Goal: Obtain resource: Obtain resource

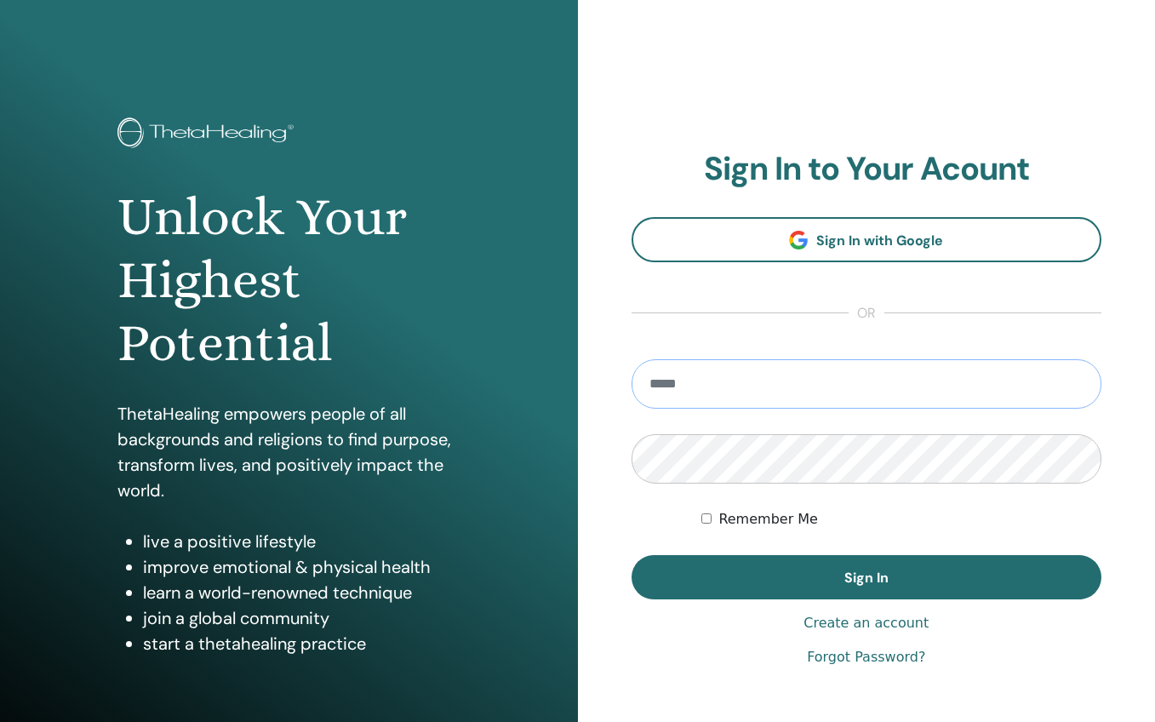
type input "**********"
click at [866, 577] on button "Sign In" at bounding box center [866, 577] width 471 height 44
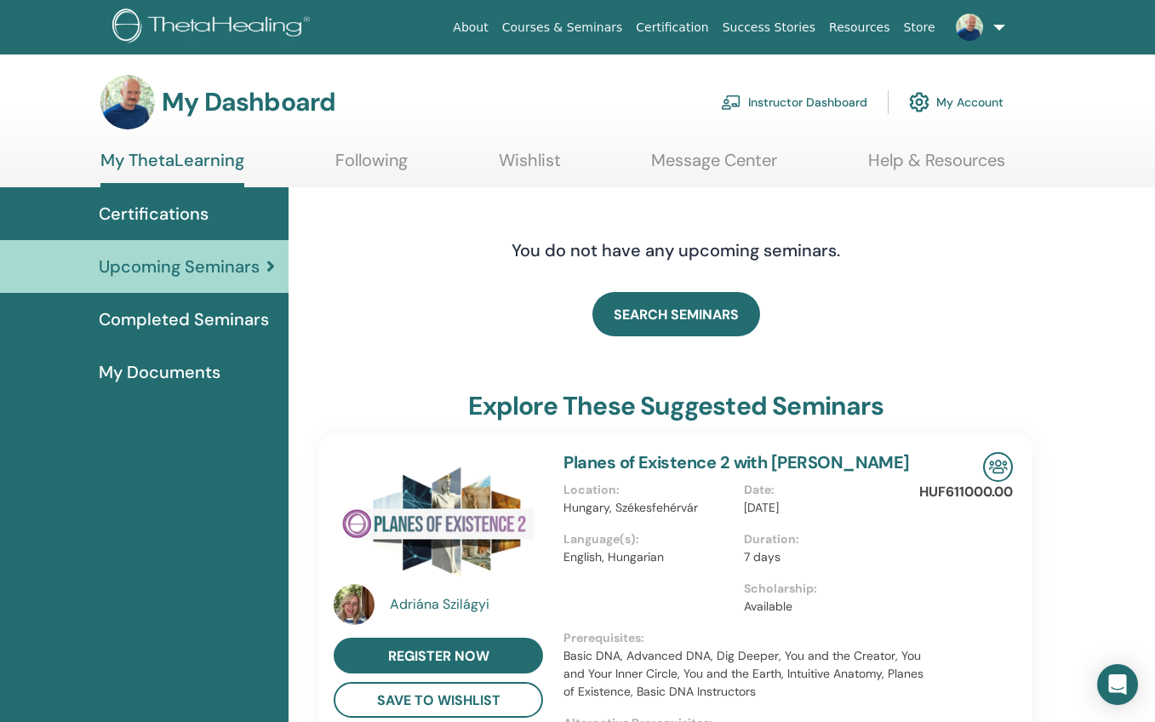
click at [826, 106] on link "Instructor Dashboard" at bounding box center [794, 101] width 146 height 37
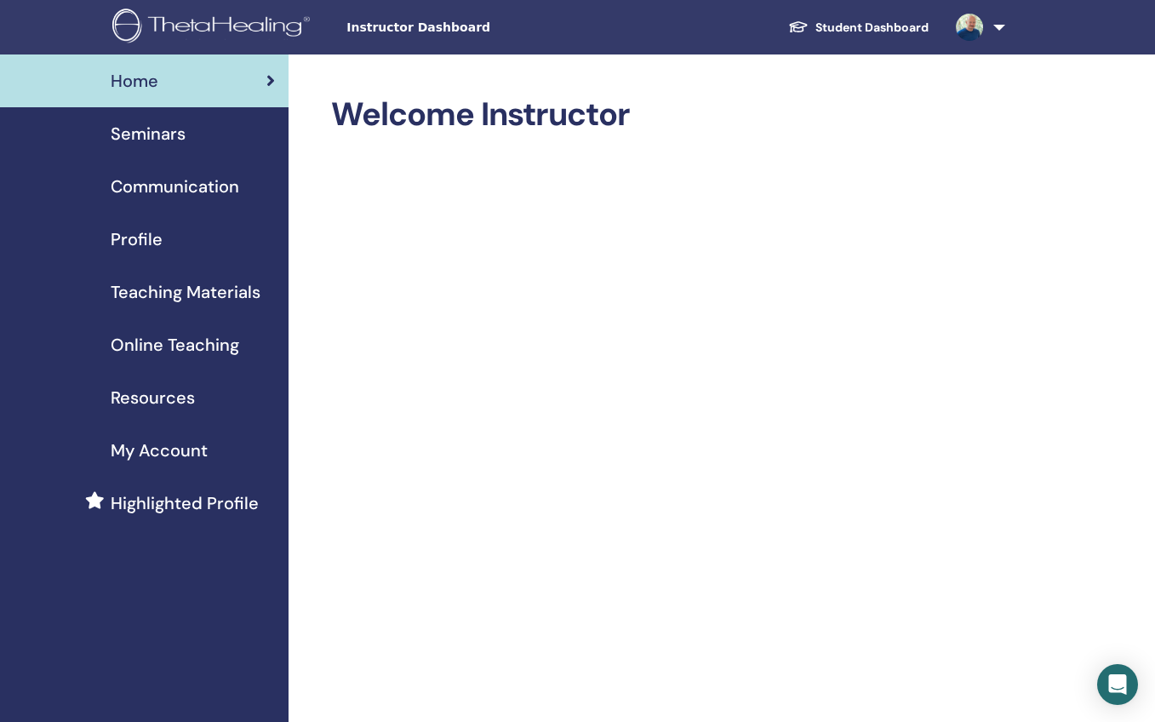
click at [157, 135] on span "Seminars" at bounding box center [148, 134] width 75 height 26
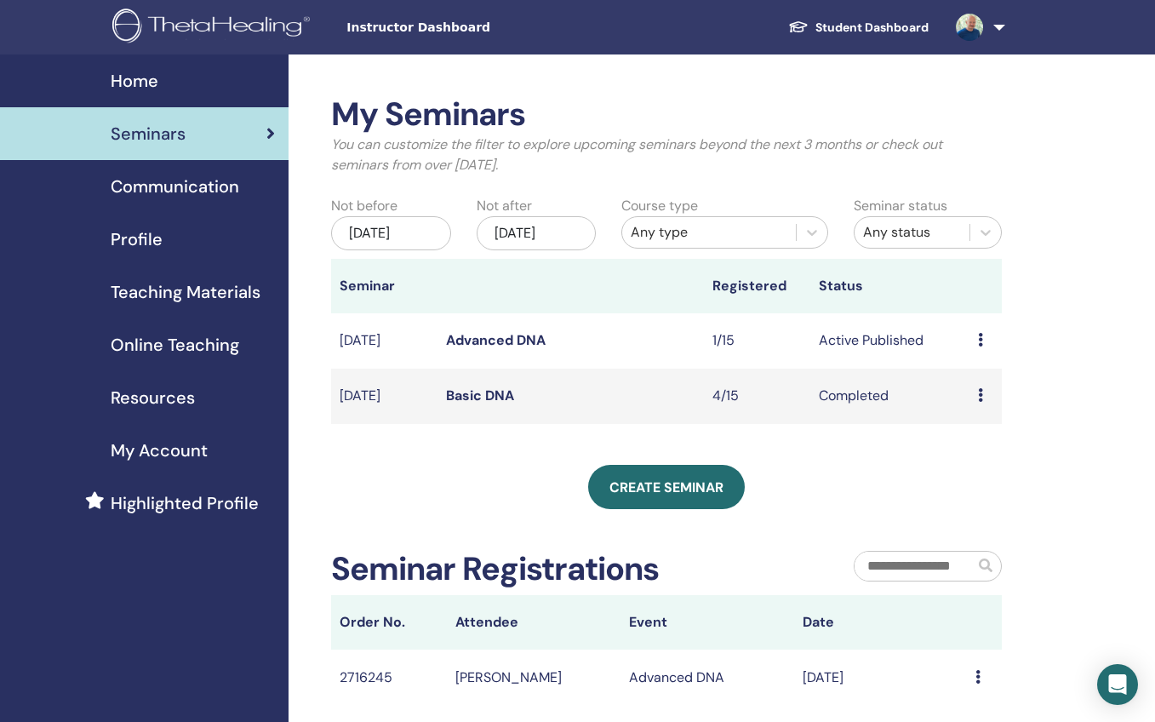
click at [494, 349] on link "Advanced DNA" at bounding box center [496, 340] width 100 height 18
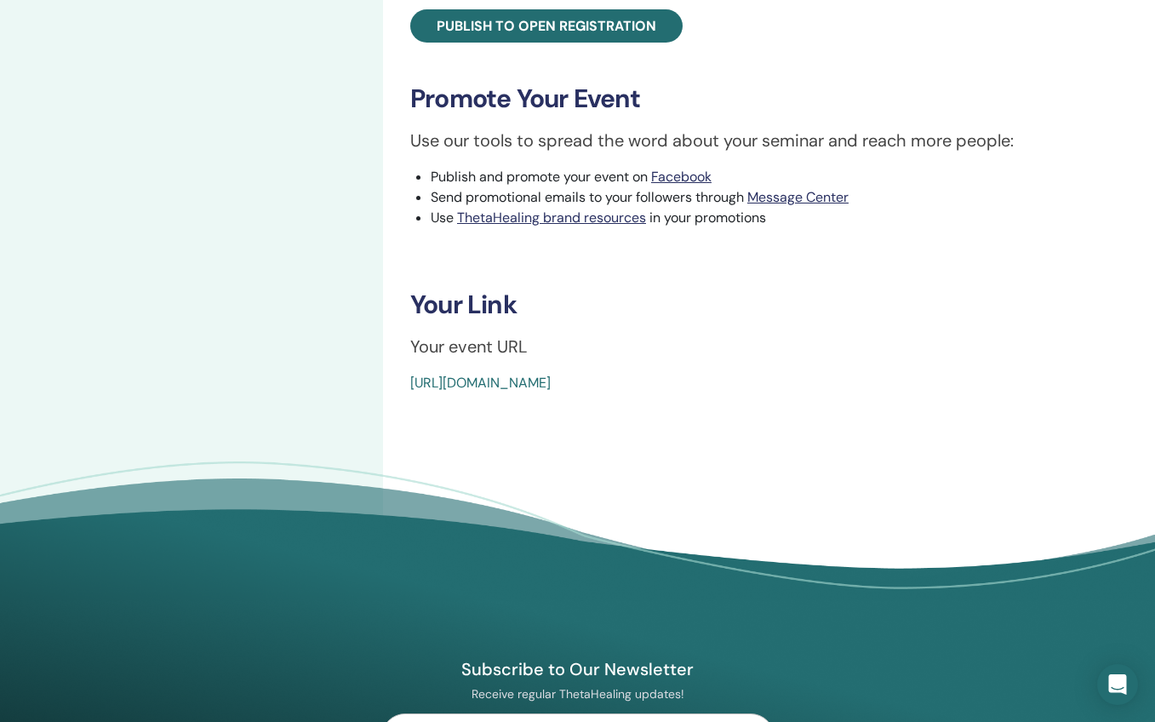
scroll to position [663, 0]
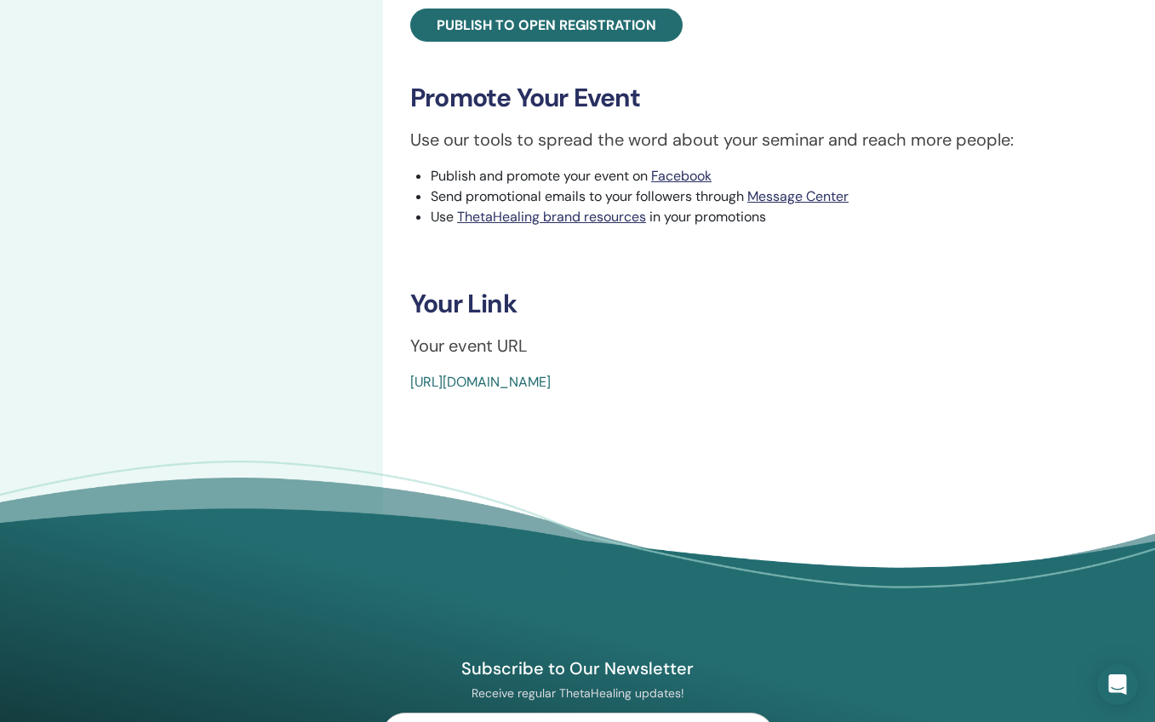
drag, startPoint x: 809, startPoint y: 382, endPoint x: 403, endPoint y: 386, distance: 406.0
copy link "https://www.thetahealing.com/seminar-371786-details.html"
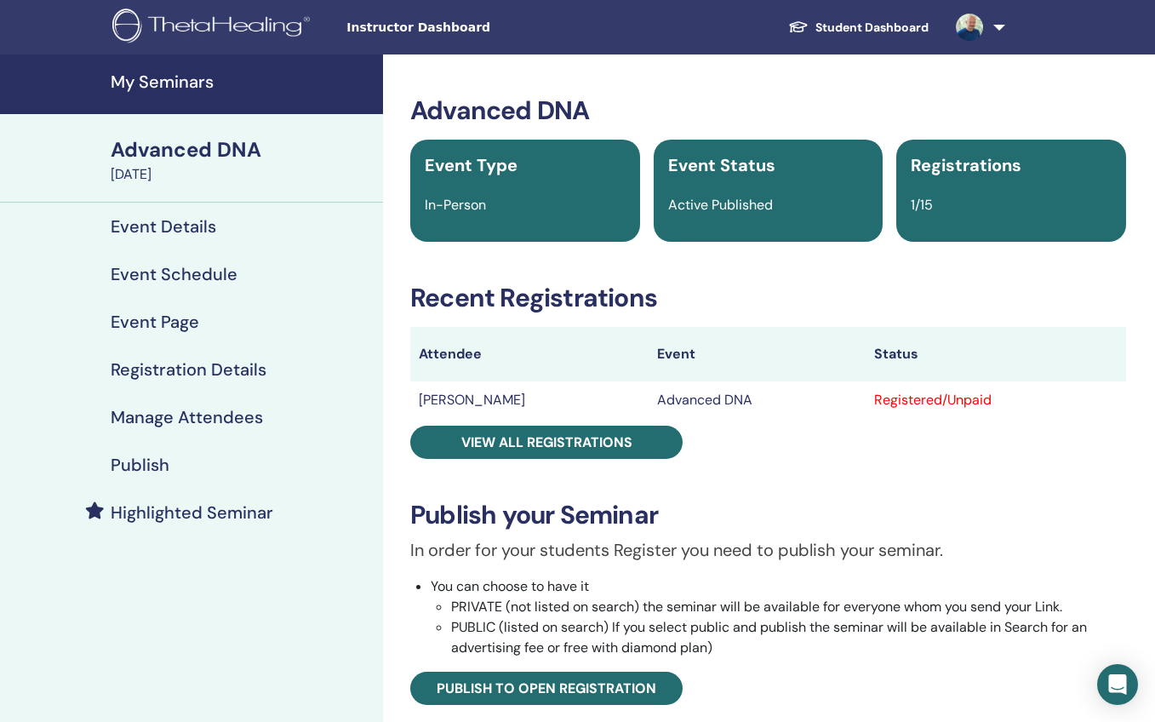
scroll to position [0, 0]
click at [146, 83] on h4 "My Seminars" at bounding box center [242, 81] width 262 height 20
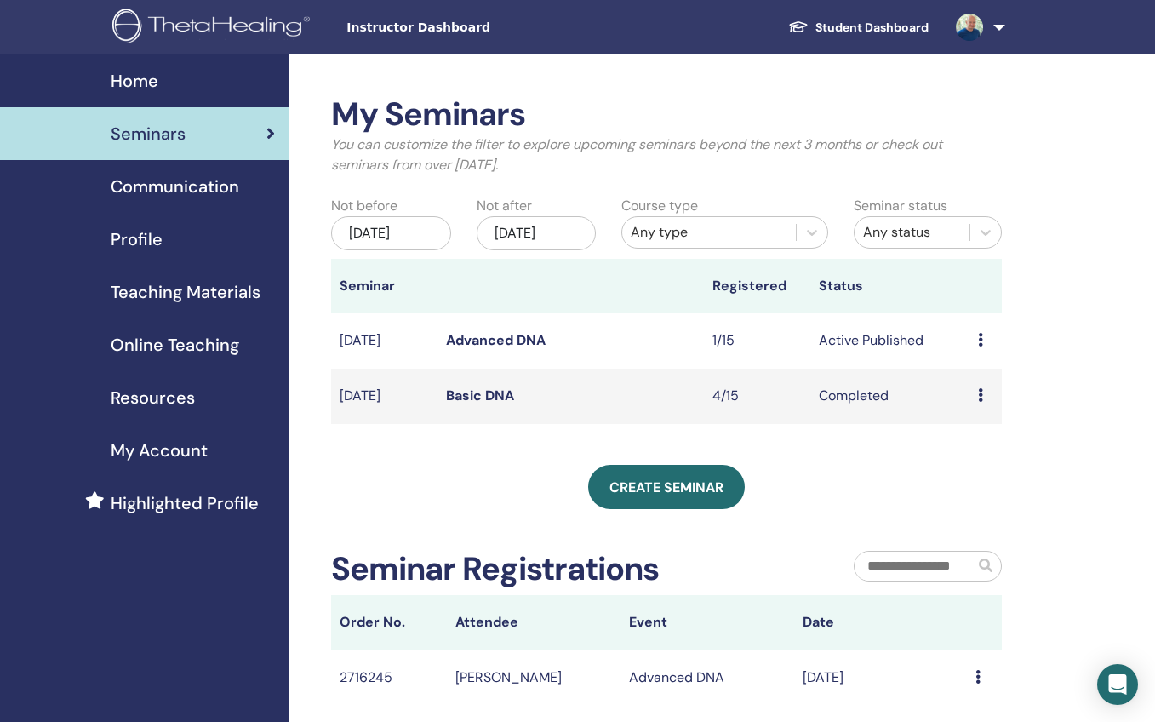
click at [157, 397] on span "Resources" at bounding box center [153, 398] width 84 height 26
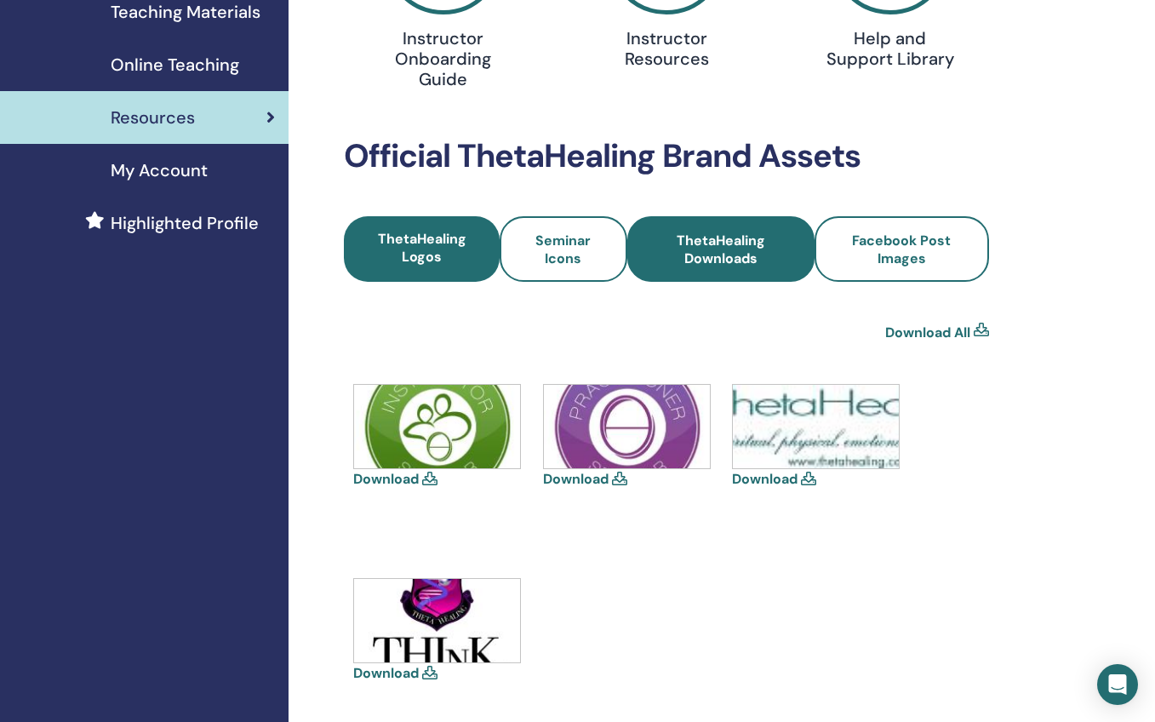
scroll to position [278, 0]
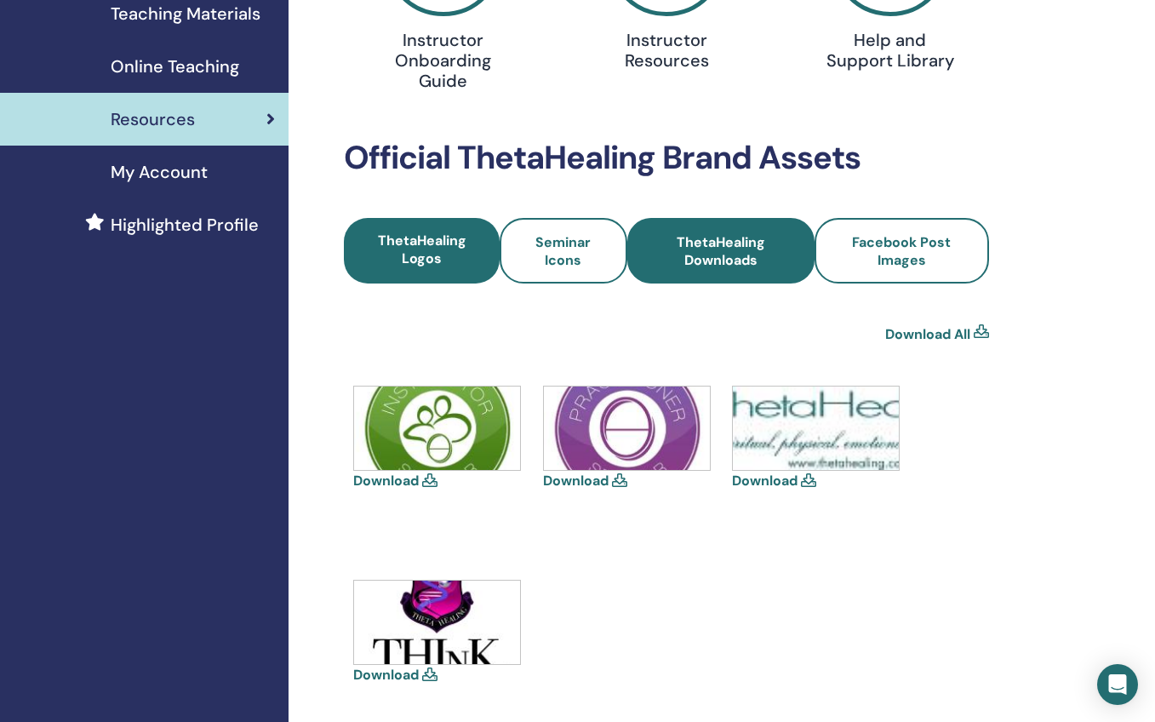
click at [713, 254] on span "ThetaHealing Downloads" at bounding box center [720, 251] width 141 height 36
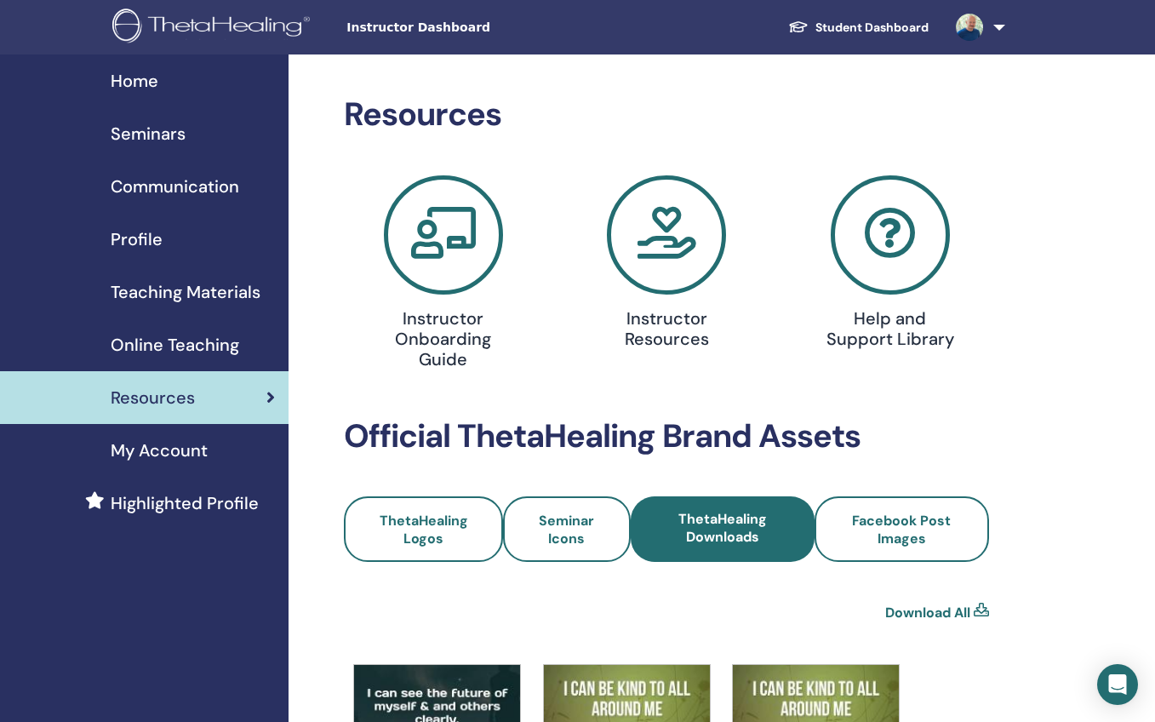
click at [202, 295] on span "Teaching Materials" at bounding box center [186, 292] width 150 height 26
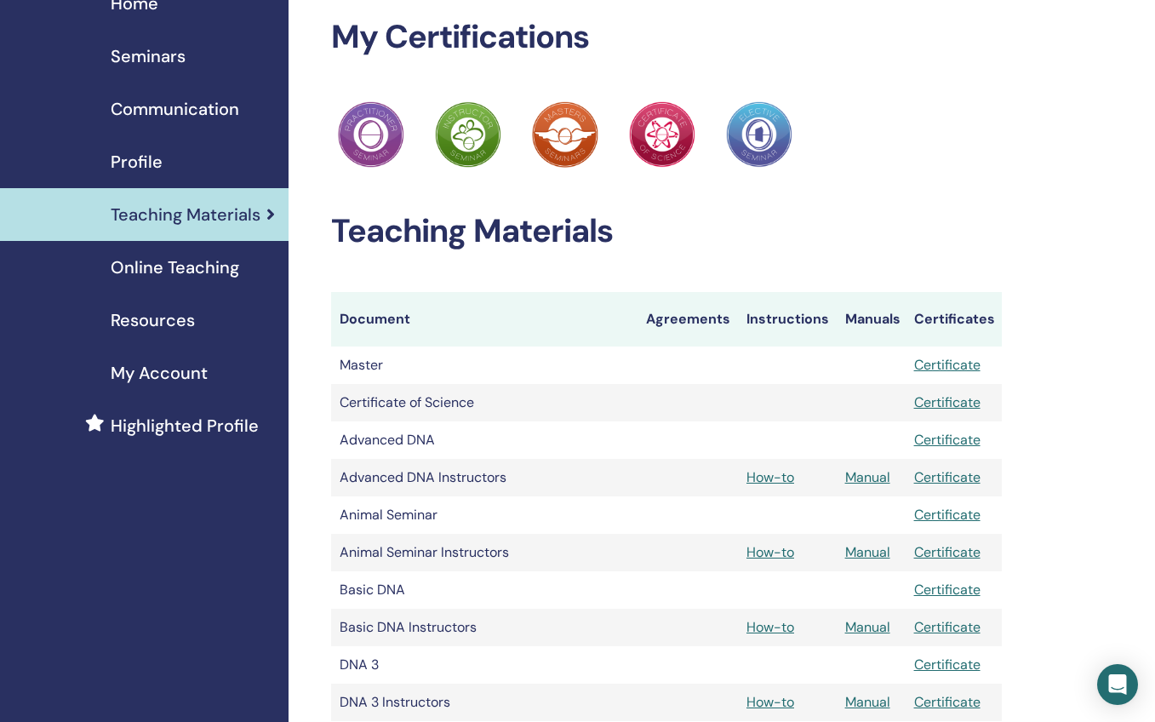
scroll to position [79, 0]
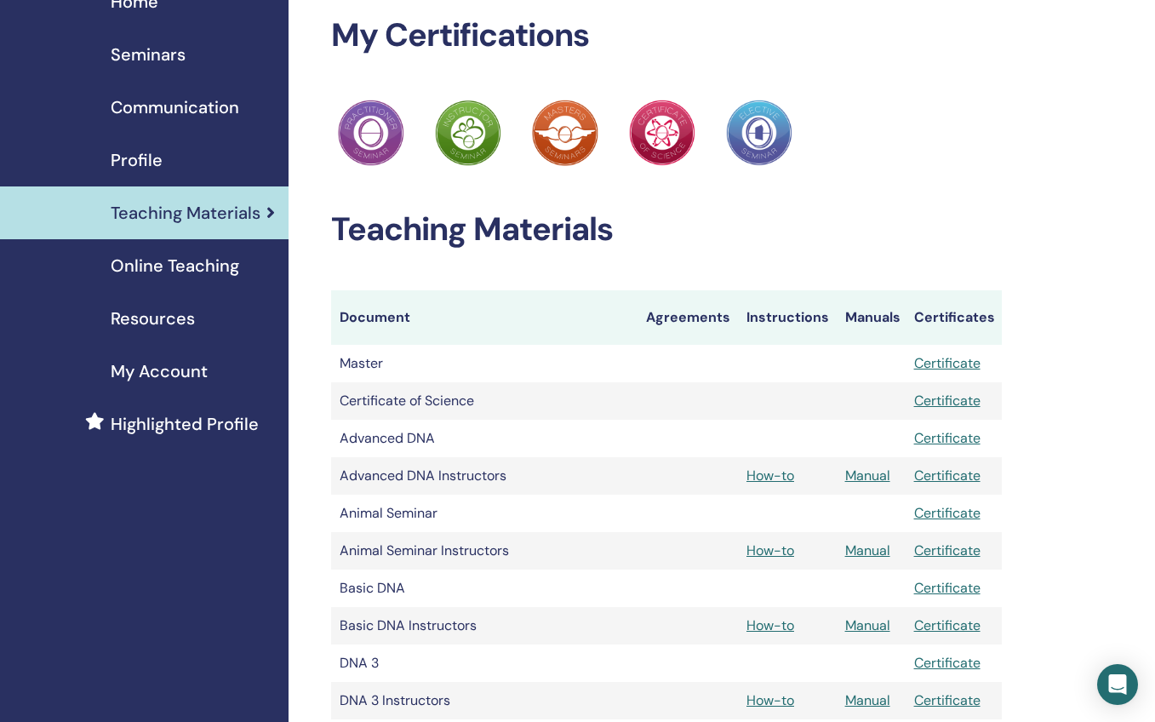
click at [870, 477] on link "Manual" at bounding box center [867, 475] width 45 height 18
